Goal: Information Seeking & Learning: Learn about a topic

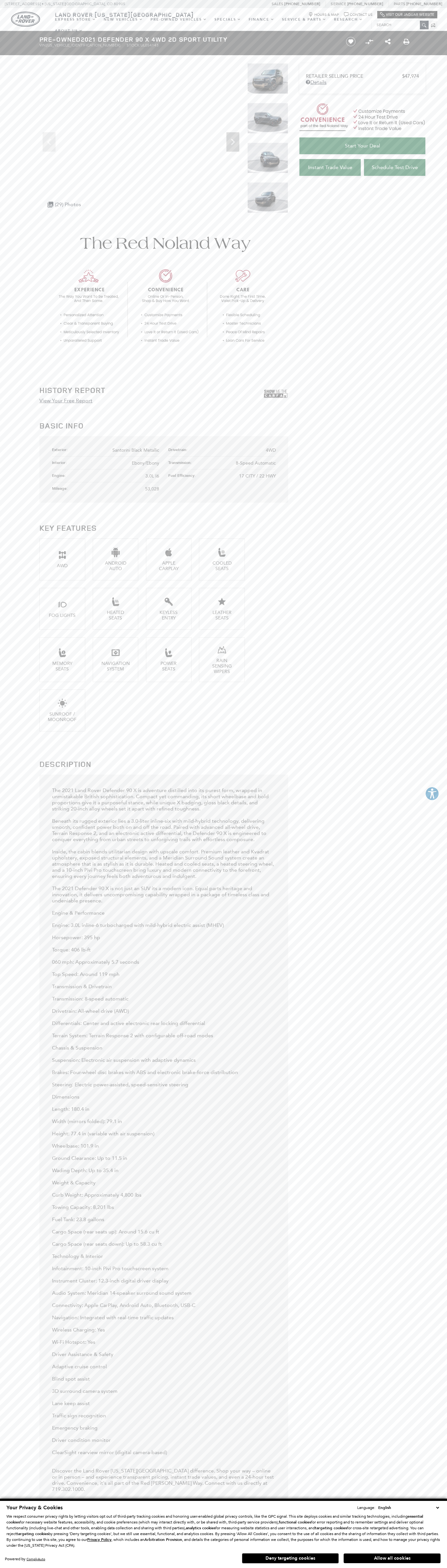
click at [345, 13] on icon "Chat Bubble Icon" at bounding box center [345, 14] width 4 height 4
click at [392, 1558] on button "Allow all cookies" at bounding box center [392, 1558] width 97 height 10
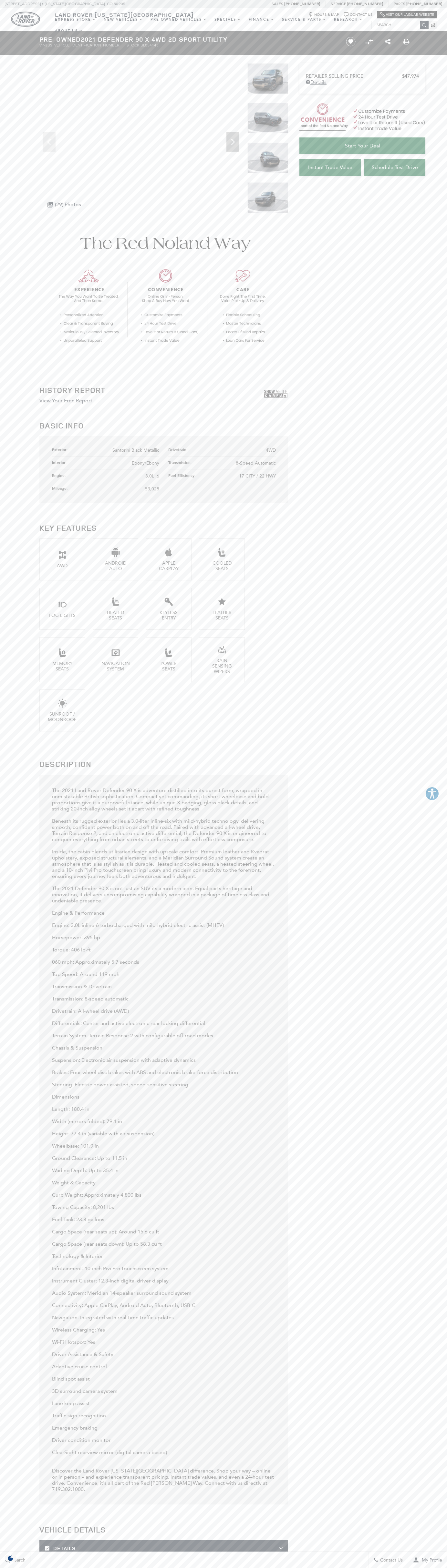
click at [136, 450] on span "Santorini Black Metallic" at bounding box center [135, 450] width 47 height 5
click at [4, 28] on div at bounding box center [26, 19] width 51 height 23
click at [443, 96] on main "Pre-Owned 2021 Defender 90 X 4WD 2D Sport Utility VIN: SALEX6RU8M2054143 Stock:…" at bounding box center [224, 1449] width 447 height 2835
click at [105, 1567] on html "This website is AudioEye enabled and is being optimized for accessibility. To o…" at bounding box center [224, 1514] width 447 height 3028
click at [28, 446] on section "History Report View Your Free Report Basic Info Exterior: Santorini Black Metal…" at bounding box center [224, 1533] width 447 height 2634
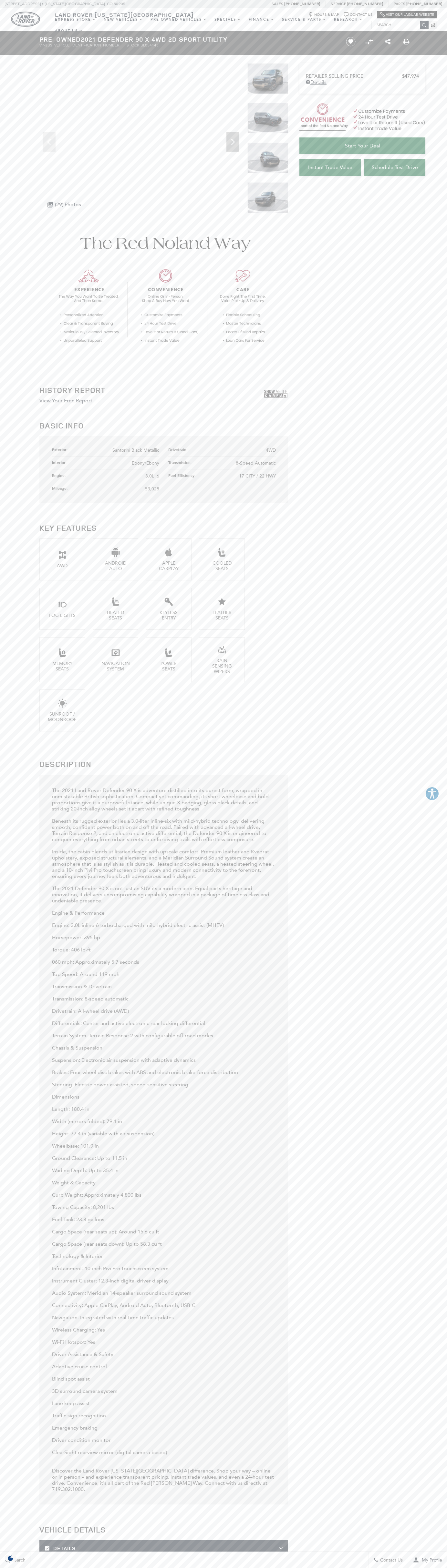
click at [136, 450] on span "Santorini Black Metallic" at bounding box center [135, 450] width 47 height 5
click at [267, 123] on img at bounding box center [267, 118] width 41 height 30
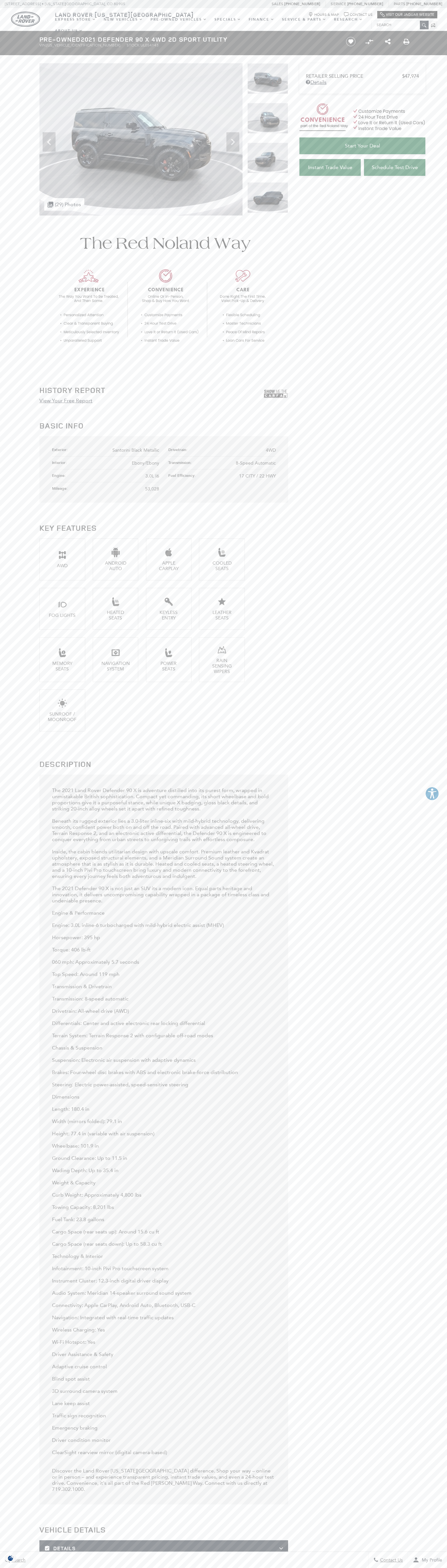
click at [2, 15] on div at bounding box center [26, 19] width 51 height 23
click at [422, 631] on section "History Report View Your Free Report Basic Info Exterior: Santorini Black Metal…" at bounding box center [224, 1533] width 447 height 2634
click at [292, 1567] on html "This website is AudioEye enabled and is being optimized for accessibility. To o…" at bounding box center [224, 1514] width 447 height 3028
click at [15, 1231] on section "History Report View Your Free Report Basic Info Exterior: Santorini Black Metal…" at bounding box center [224, 1533] width 447 height 2634
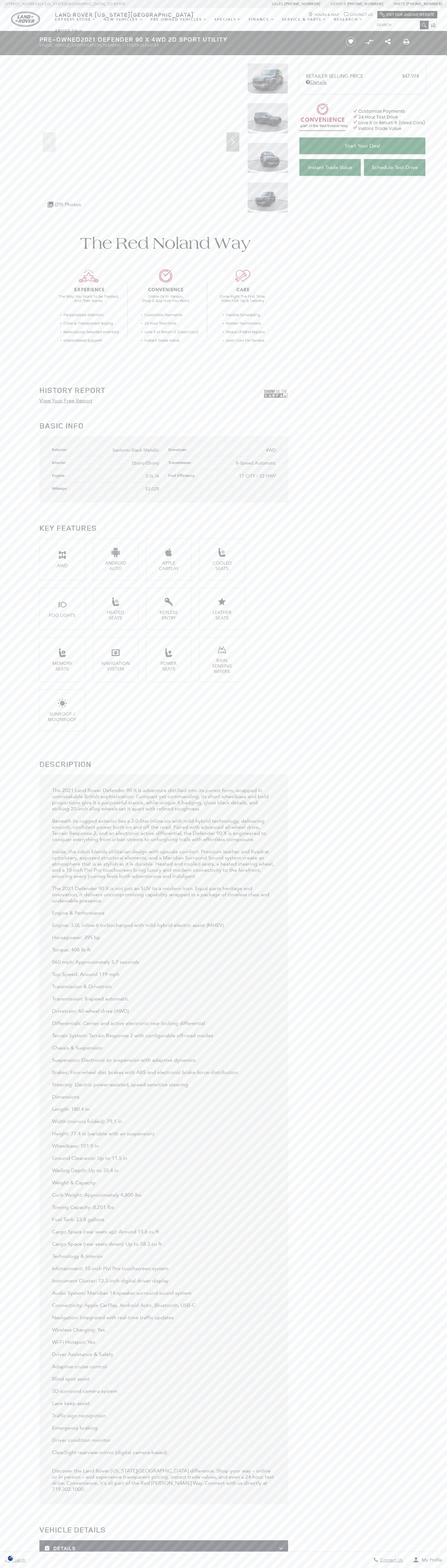
click at [136, 450] on span "Santorini Black Metallic" at bounding box center [135, 450] width 47 height 5
click at [267, 83] on img at bounding box center [267, 79] width 41 height 30
click at [267, 123] on img at bounding box center [267, 118] width 41 height 30
